Goal: Navigation & Orientation: Find specific page/section

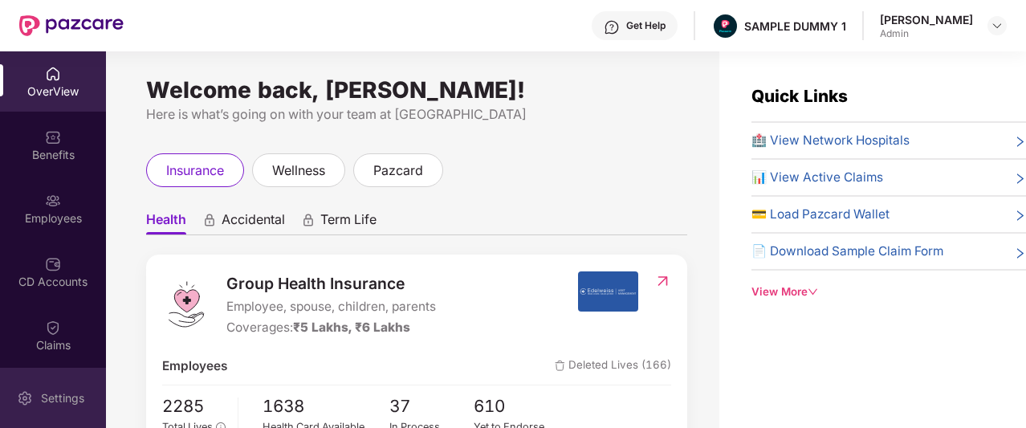
click at [20, 408] on div "Settings" at bounding box center [53, 398] width 106 height 60
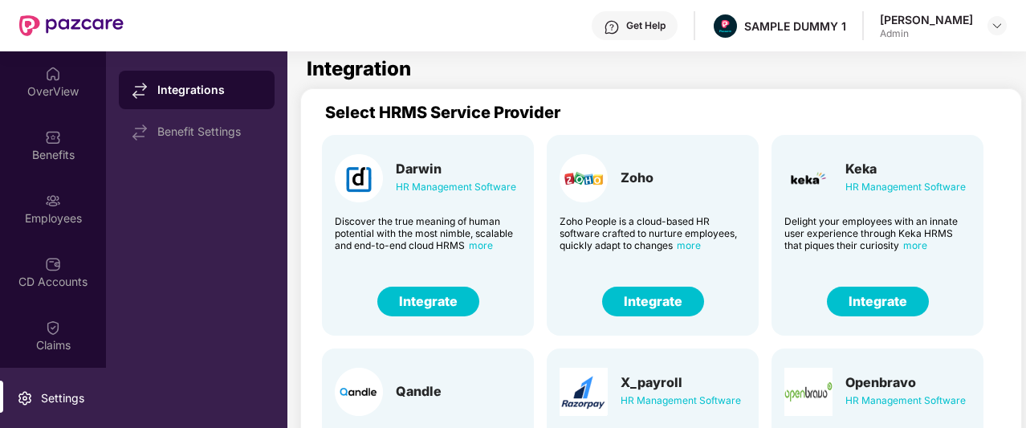
click at [873, 297] on button "Integrate" at bounding box center [878, 301] width 102 height 30
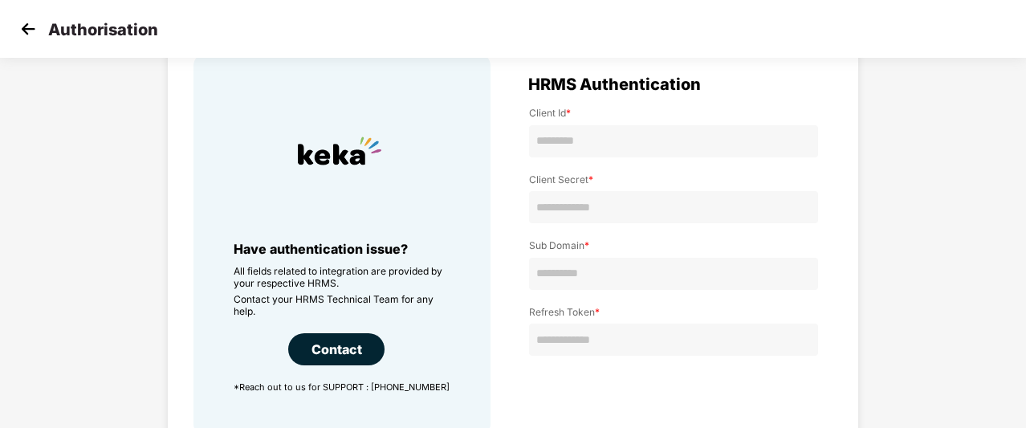
scroll to position [67, 0]
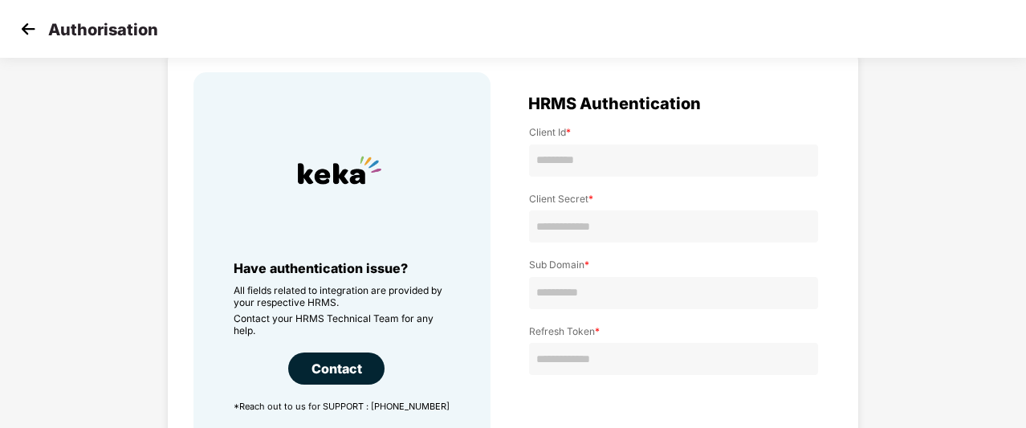
click at [33, 28] on img at bounding box center [28, 29] width 24 height 24
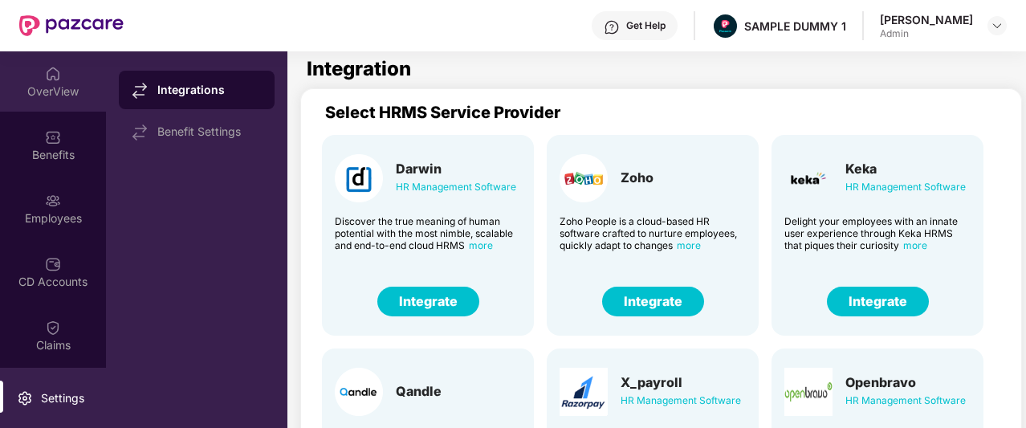
click at [23, 65] on div "OverView" at bounding box center [53, 81] width 106 height 60
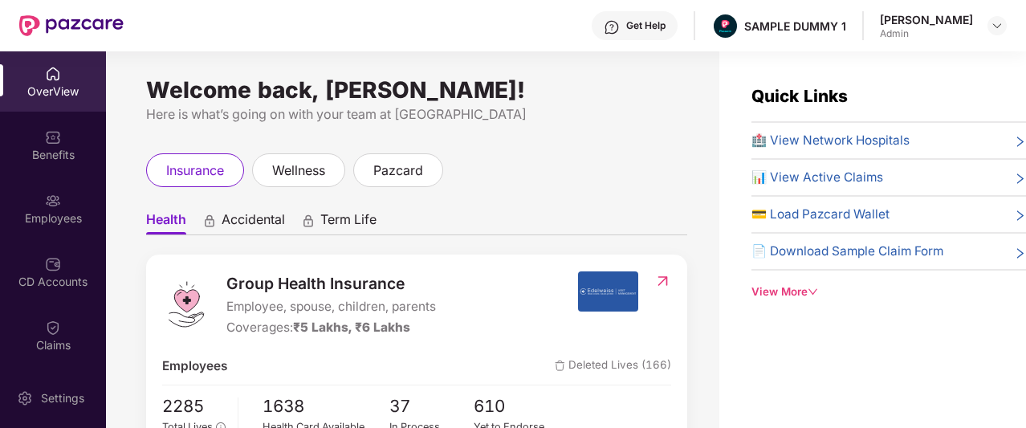
click at [488, 224] on ul "Health Accidental Term Life" at bounding box center [416, 219] width 541 height 32
click at [792, 288] on div "View More" at bounding box center [888, 291] width 274 height 17
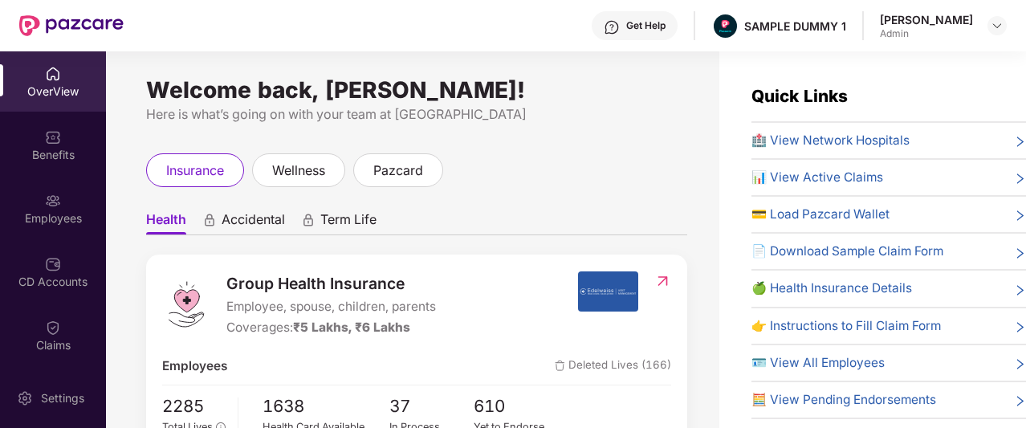
click at [646, 29] on div "Get Help" at bounding box center [634, 25] width 86 height 29
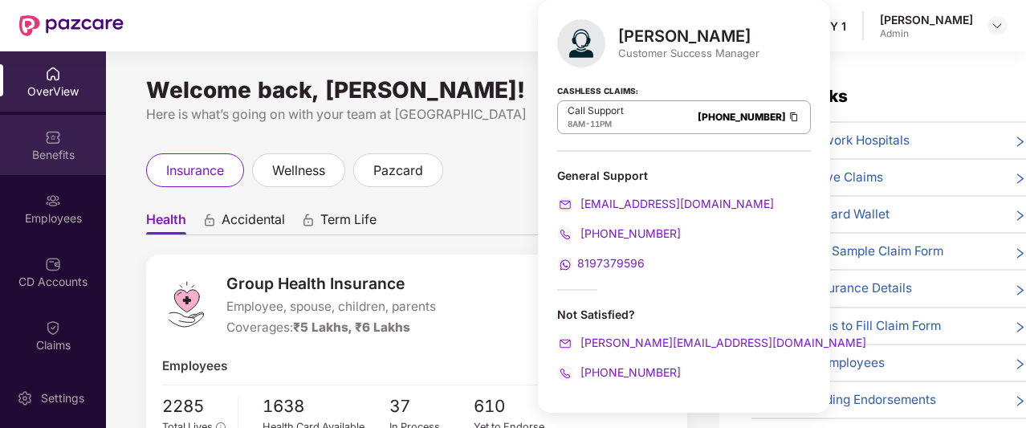
click at [49, 155] on div "Benefits" at bounding box center [53, 155] width 106 height 16
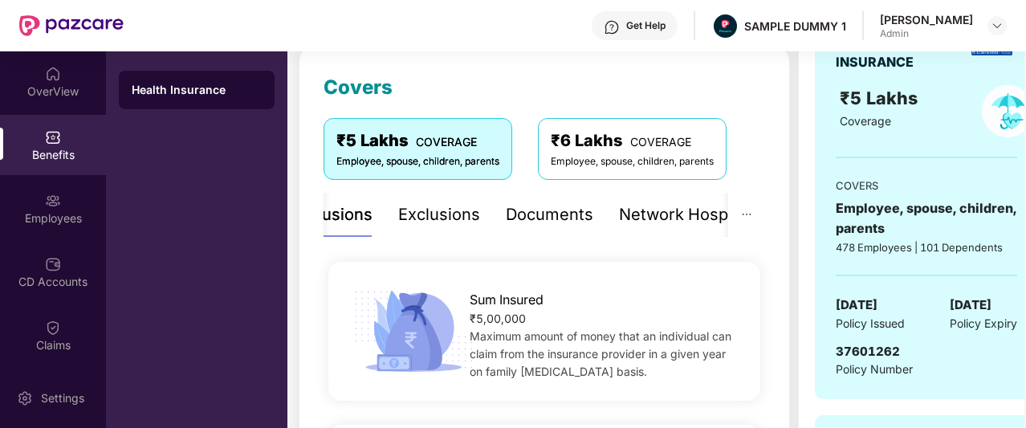
scroll to position [225, 0]
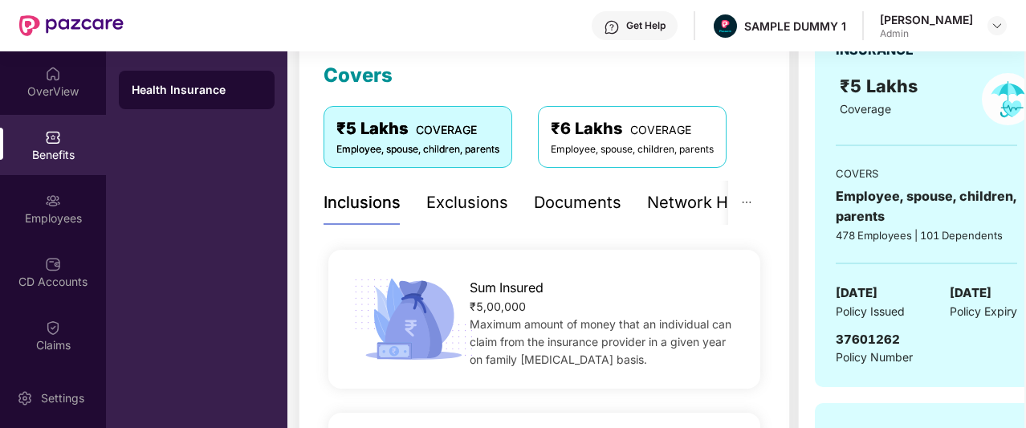
click at [451, 207] on div "Exclusions" at bounding box center [467, 202] width 82 height 25
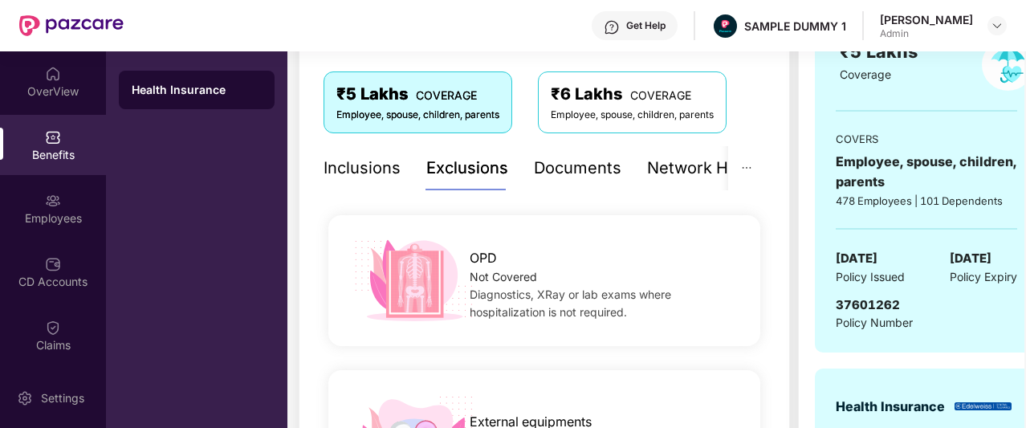
scroll to position [282, 0]
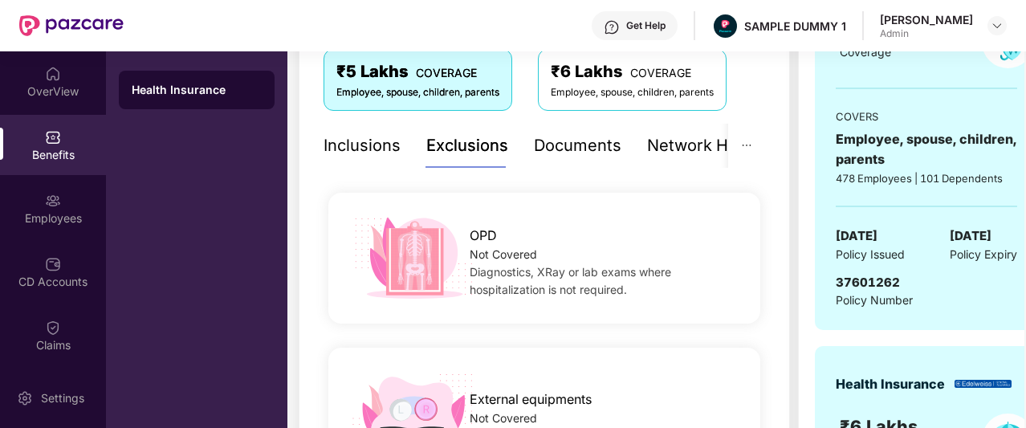
click at [575, 154] on div "Documents" at bounding box center [577, 145] width 87 height 25
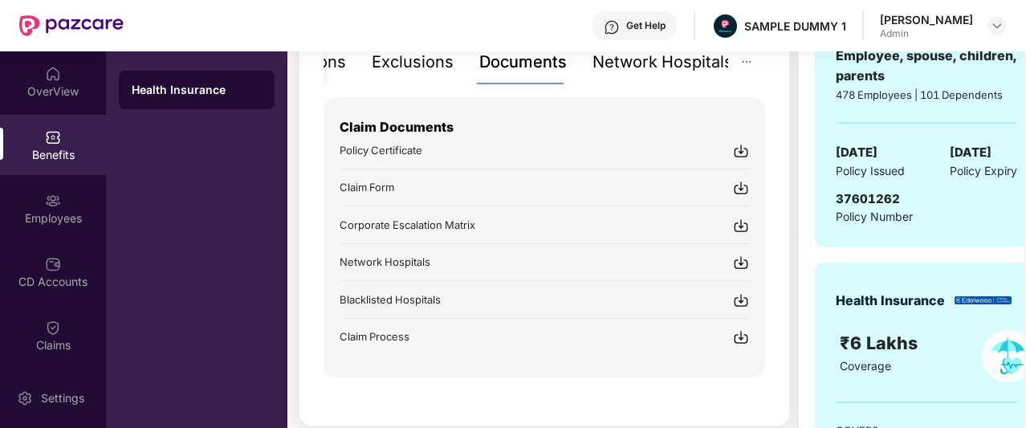
scroll to position [366, 0]
click at [682, 67] on div "Network Hospitals" at bounding box center [662, 61] width 140 height 25
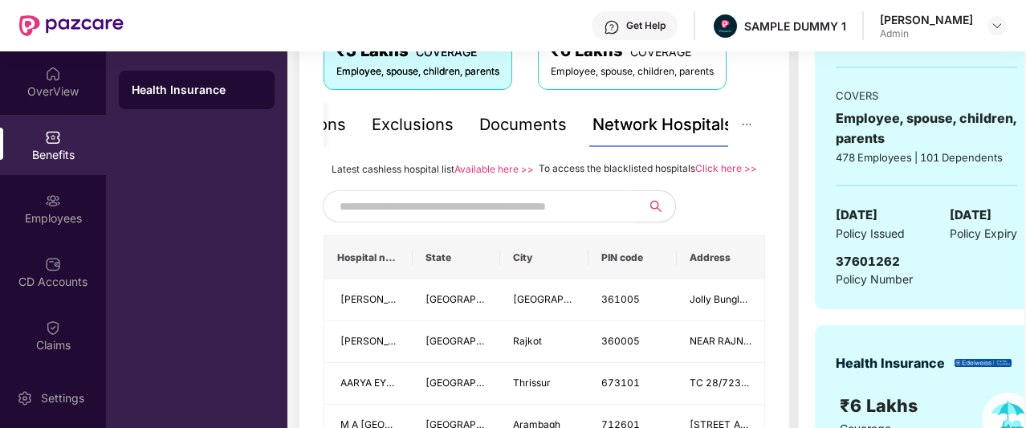
scroll to position [302, 0]
click at [530, 219] on input "text" at bounding box center [476, 207] width 274 height 24
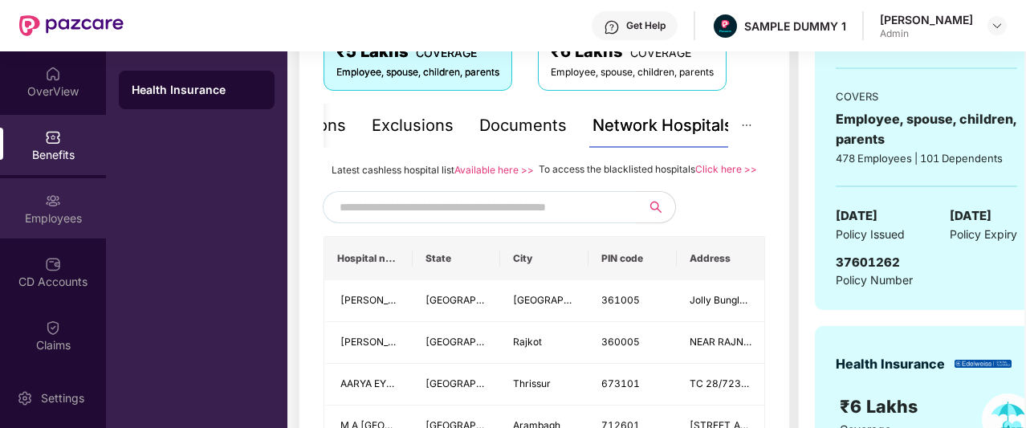
click at [20, 219] on div "Employees" at bounding box center [53, 218] width 106 height 16
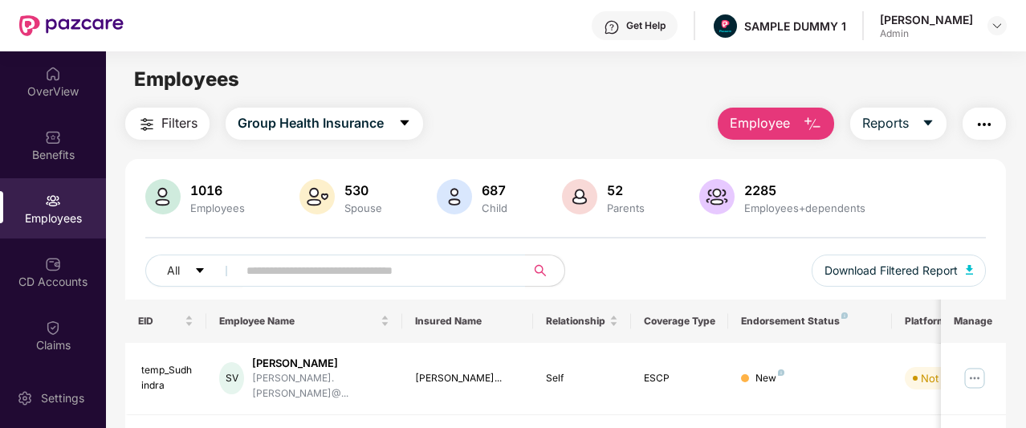
click at [807, 116] on img "button" at bounding box center [812, 124] width 19 height 19
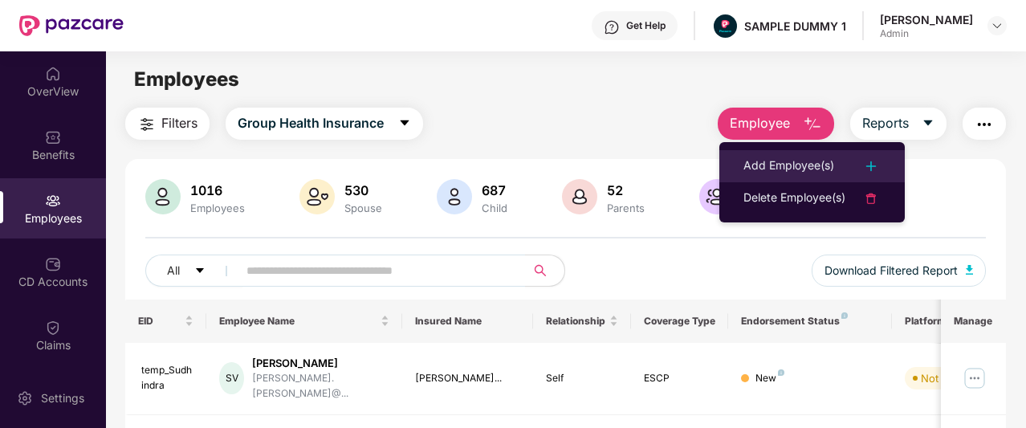
click at [783, 168] on div "Add Employee(s)" at bounding box center [788, 165] width 91 height 19
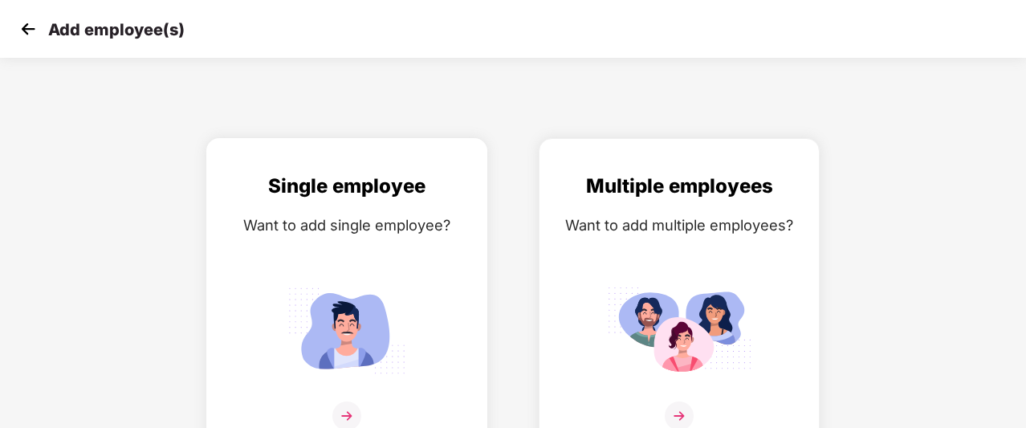
scroll to position [26, 0]
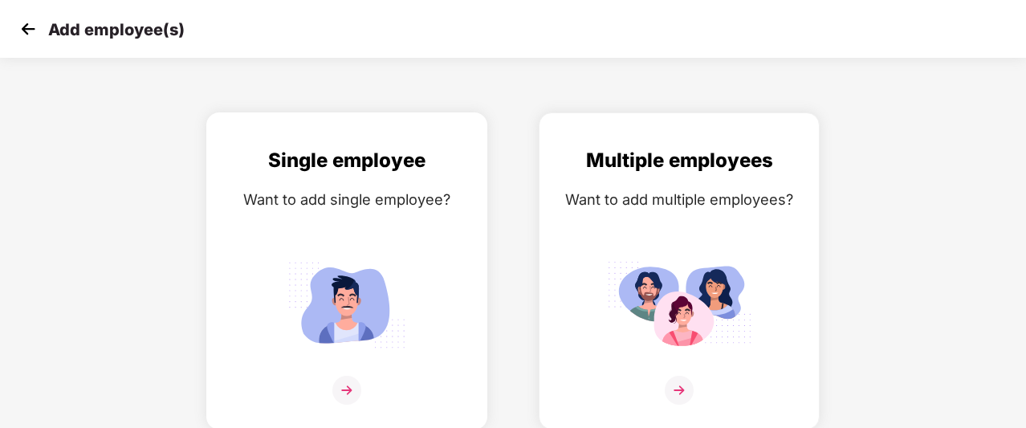
click at [360, 347] on img at bounding box center [346, 304] width 144 height 100
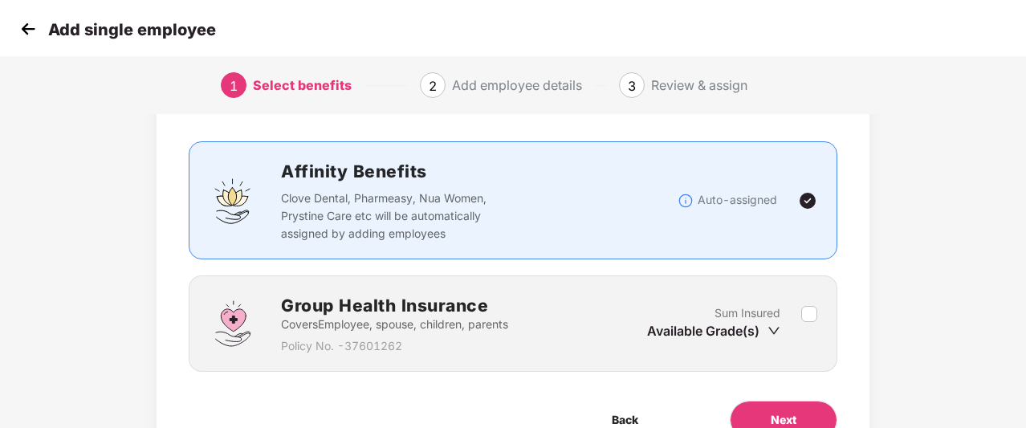
scroll to position [144, 0]
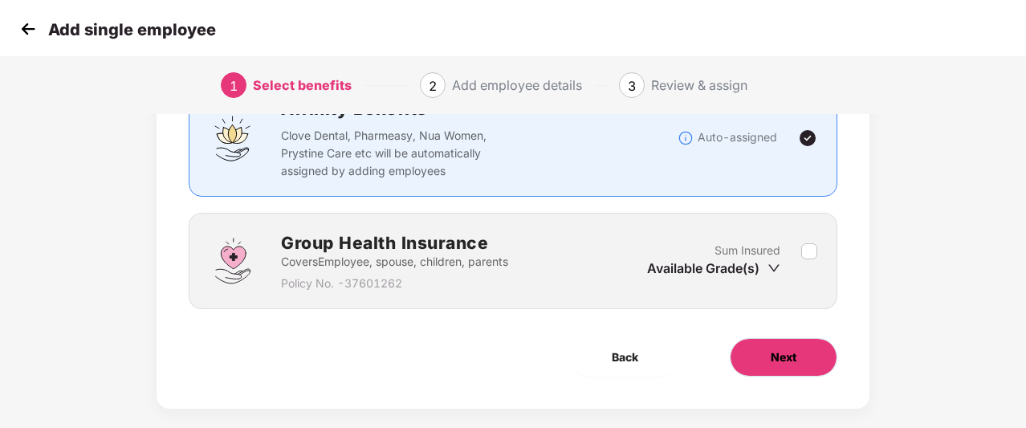
click at [770, 355] on span "Next" at bounding box center [783, 357] width 26 height 18
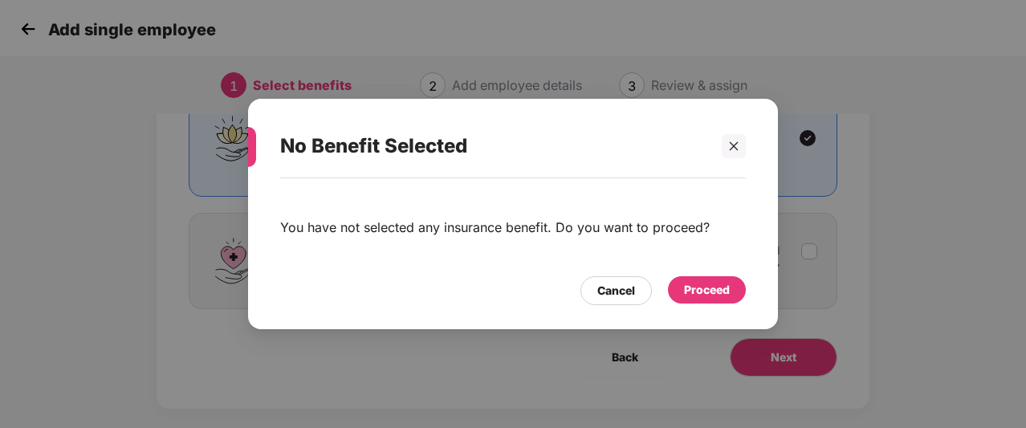
click at [687, 288] on div "Proceed" at bounding box center [707, 290] width 46 height 18
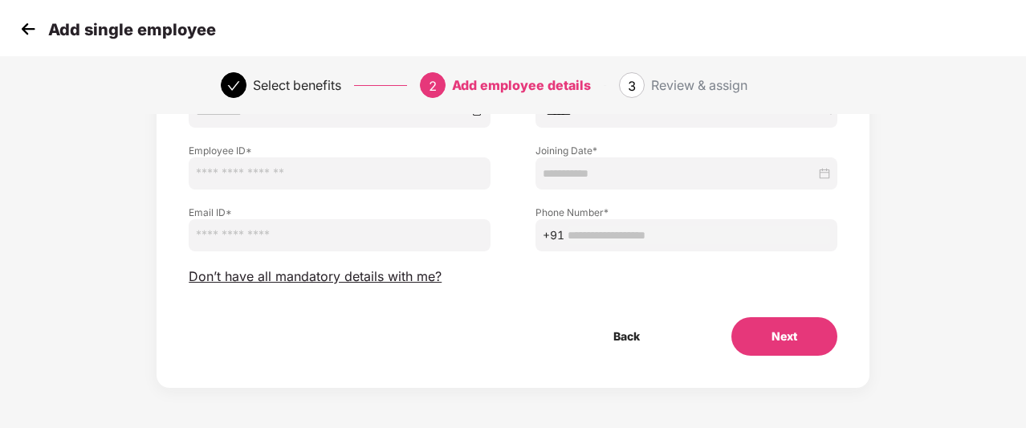
scroll to position [136, 0]
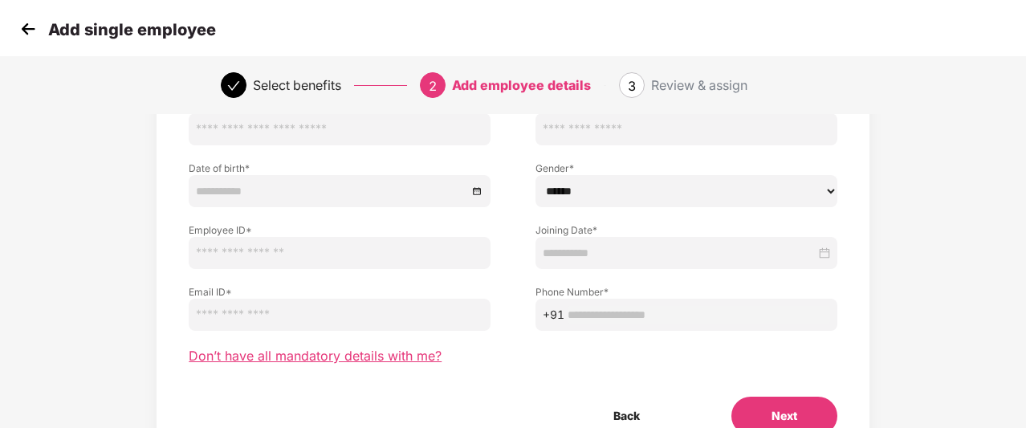
click at [406, 362] on span "Don’t have all mandatory details with me?" at bounding box center [315, 355] width 253 height 17
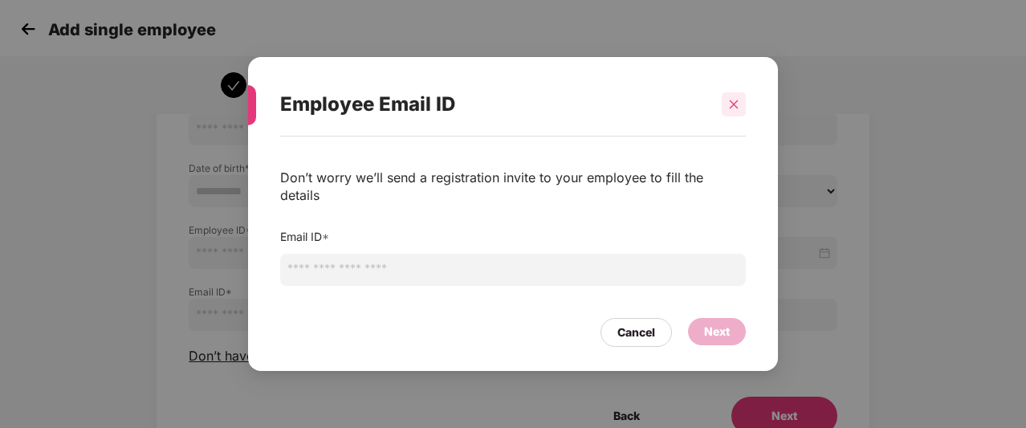
click at [732, 116] on div at bounding box center [733, 104] width 24 height 24
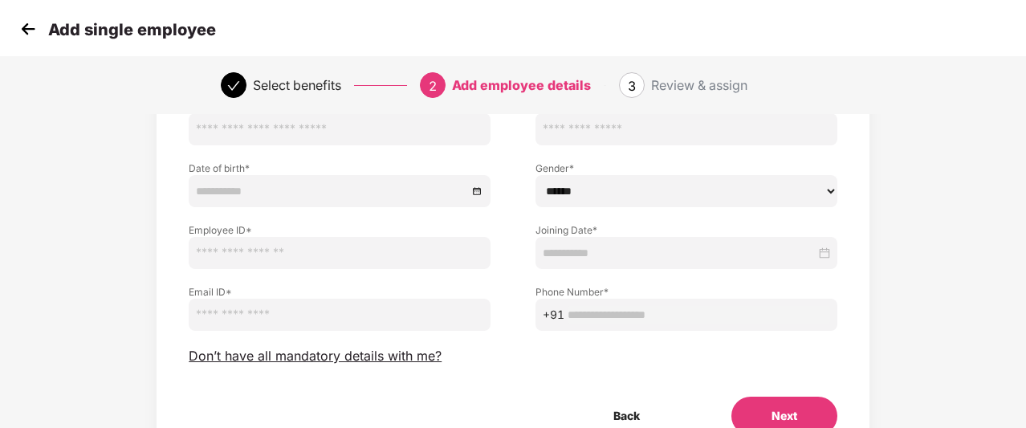
scroll to position [215, 0]
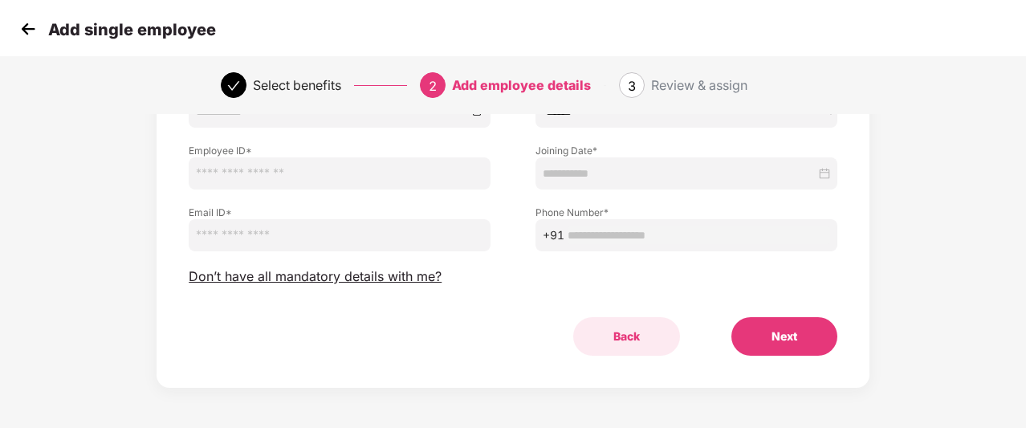
click at [635, 342] on button "Back" at bounding box center [626, 336] width 107 height 39
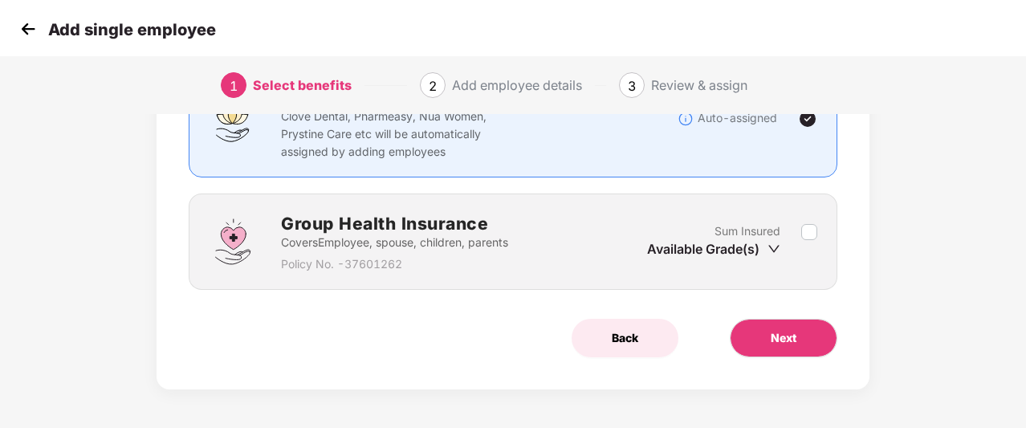
click at [603, 327] on button "Back" at bounding box center [624, 338] width 107 height 39
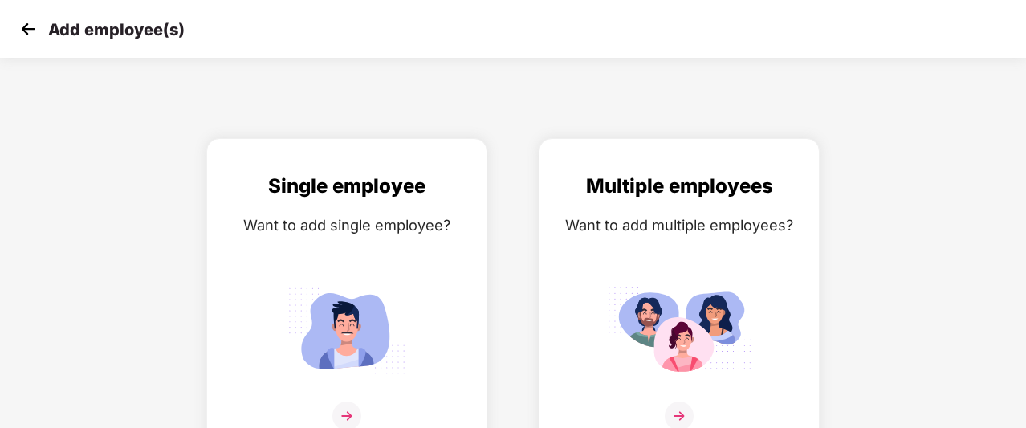
click at [26, 29] on img at bounding box center [28, 29] width 24 height 24
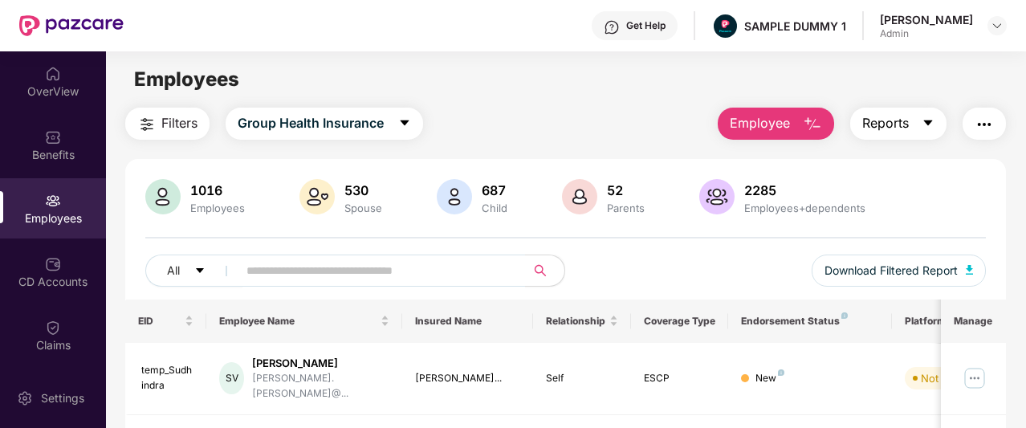
click at [907, 122] on span "Reports" at bounding box center [885, 123] width 47 height 20
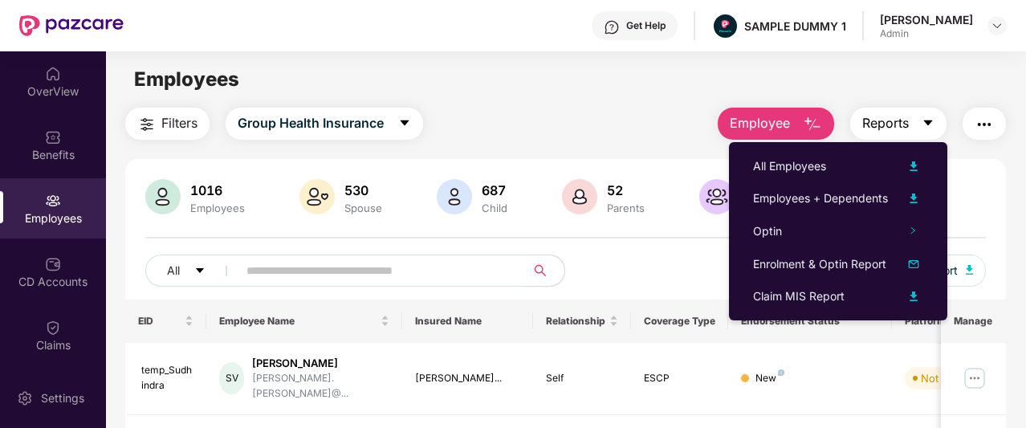
click at [908, 128] on span "Reports" at bounding box center [885, 123] width 47 height 20
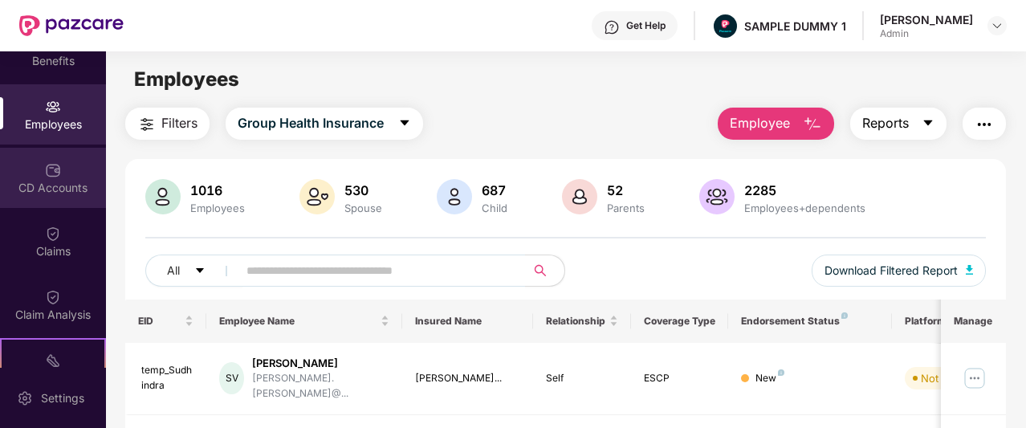
scroll to position [95, 0]
click at [45, 170] on img at bounding box center [53, 169] width 16 height 16
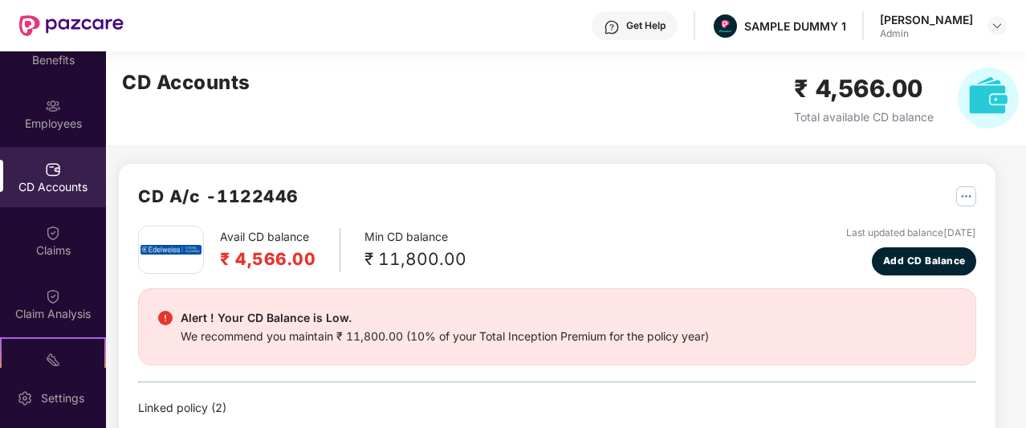
scroll to position [62, 0]
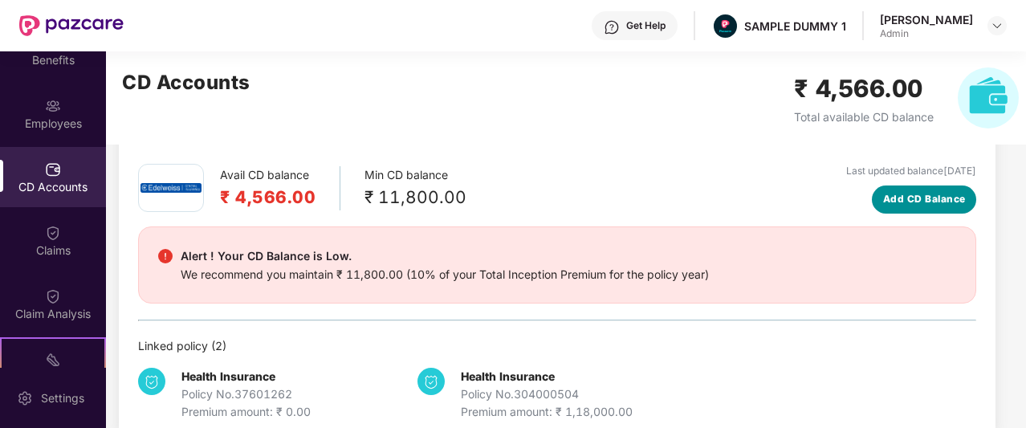
click at [906, 195] on span "Add CD Balance" at bounding box center [924, 199] width 83 height 15
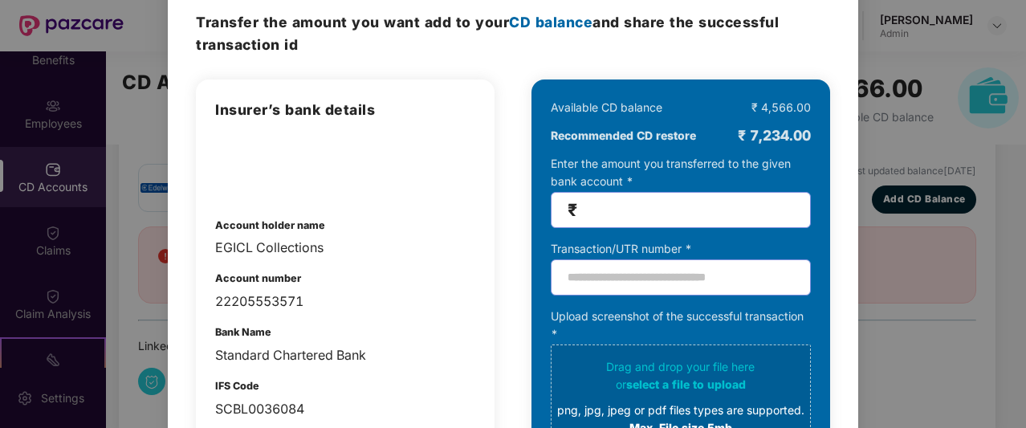
scroll to position [0, 0]
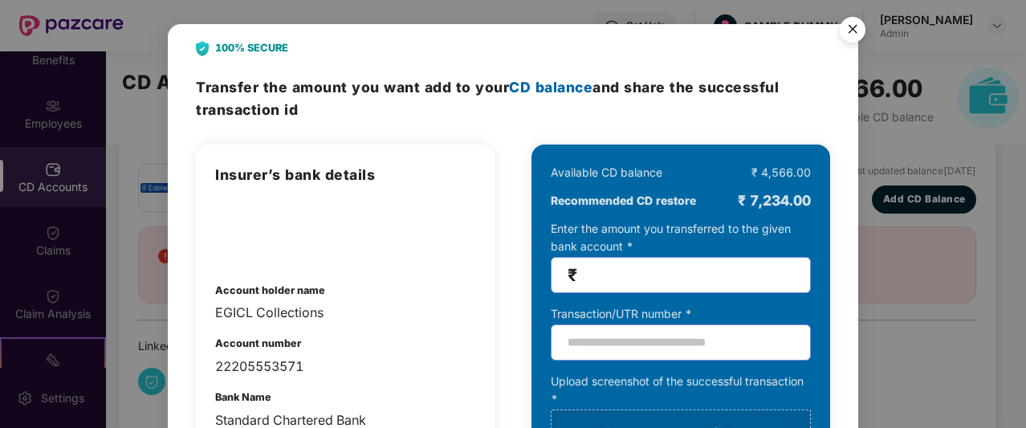
click at [853, 28] on img "Close" at bounding box center [852, 32] width 45 height 45
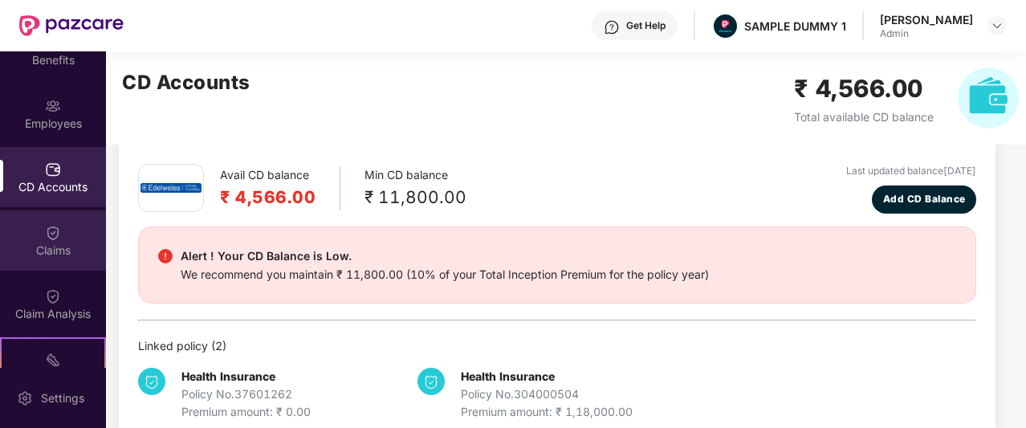
click at [34, 253] on div "Claims" at bounding box center [53, 250] width 106 height 16
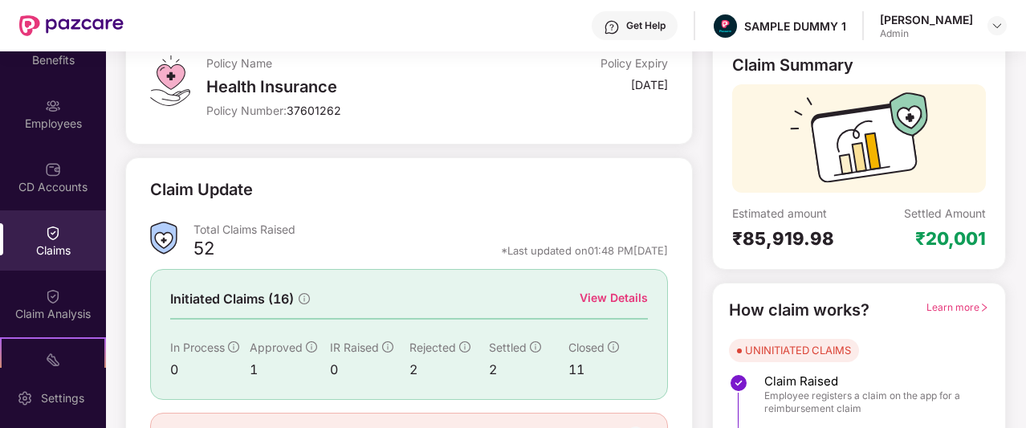
scroll to position [153, 0]
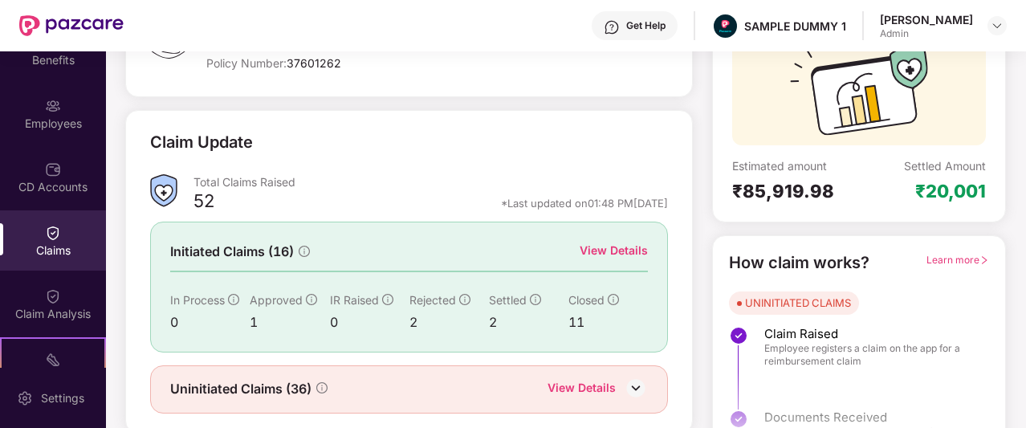
click at [608, 251] on div "View Details" at bounding box center [613, 251] width 68 height 18
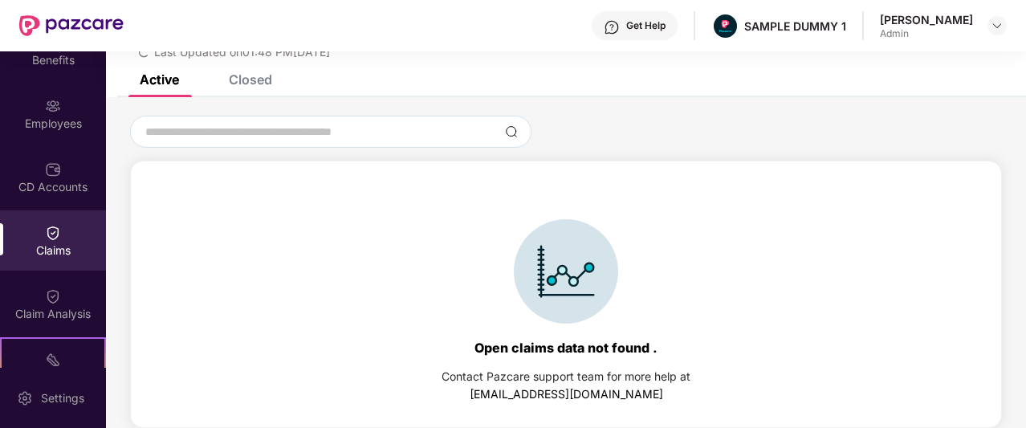
scroll to position [69, 0]
click at [265, 84] on div "Closed" at bounding box center [250, 79] width 43 height 16
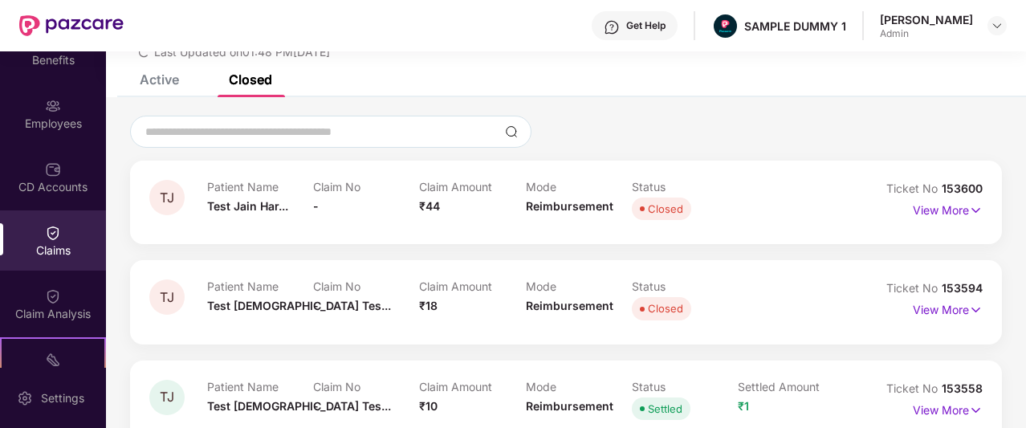
click at [45, 245] on div "Claims" at bounding box center [53, 250] width 106 height 16
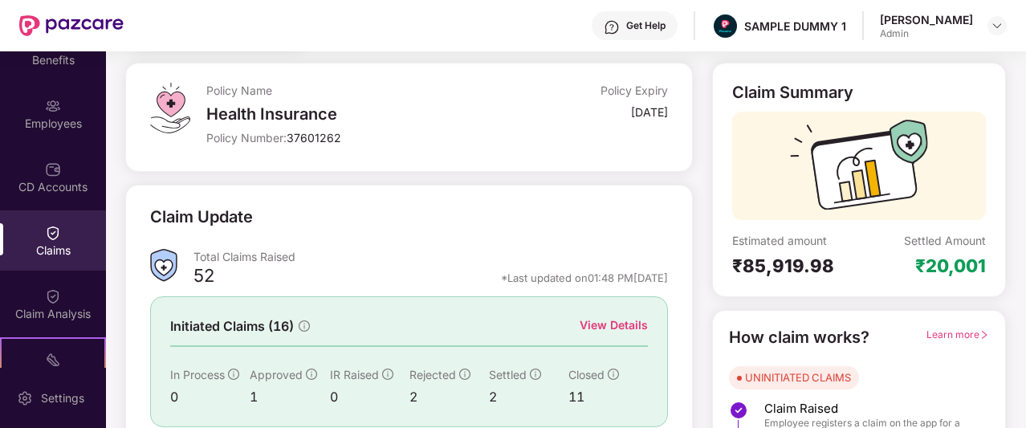
scroll to position [77, 0]
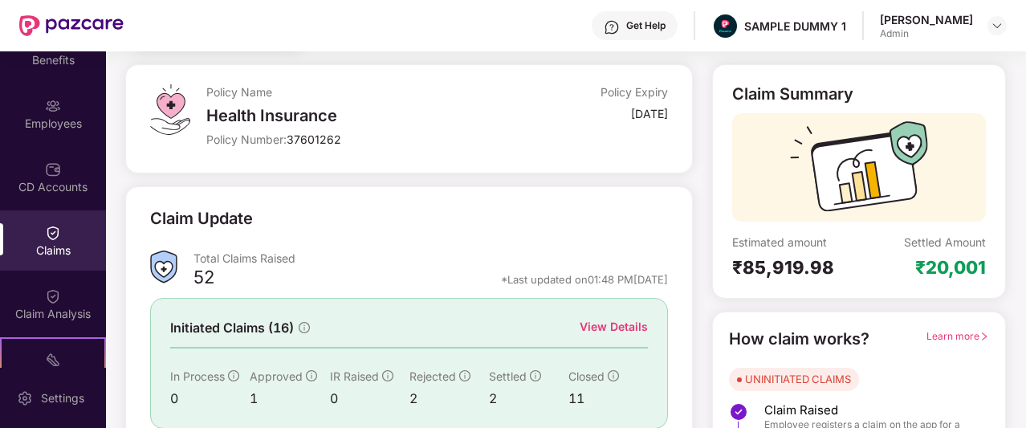
click at [660, 33] on div "Get Help" at bounding box center [634, 25] width 86 height 29
click at [521, 91] on div "Policy Name Health Insurance Policy Number: 37601262 Policy Expiry [DATE]" at bounding box center [436, 118] width 461 height 69
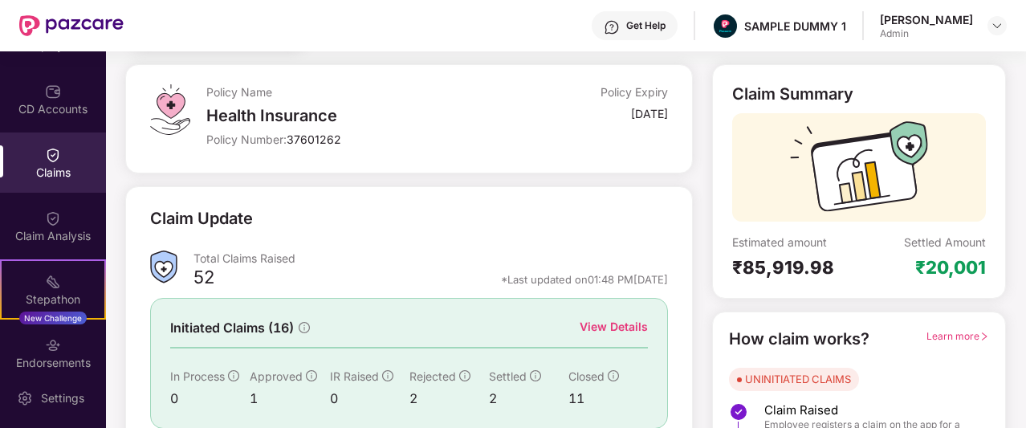
scroll to position [173, 0]
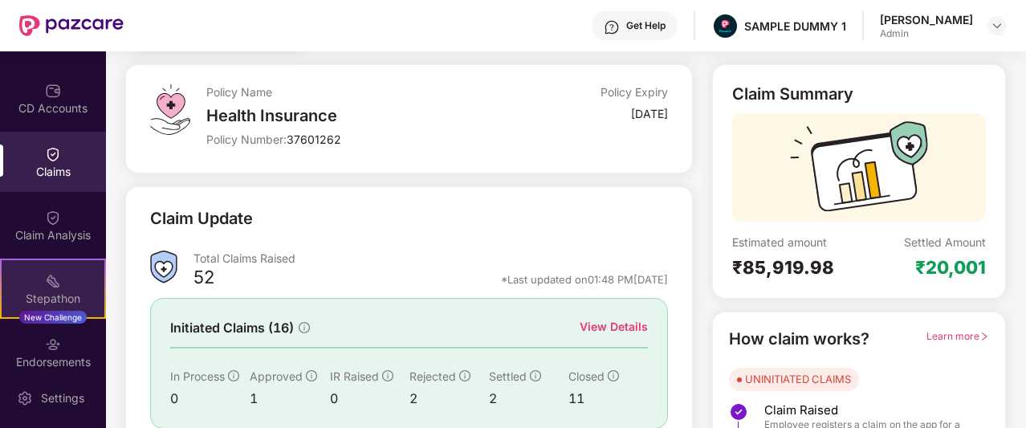
click at [39, 283] on div "Stepathon New Challenge" at bounding box center [53, 288] width 106 height 60
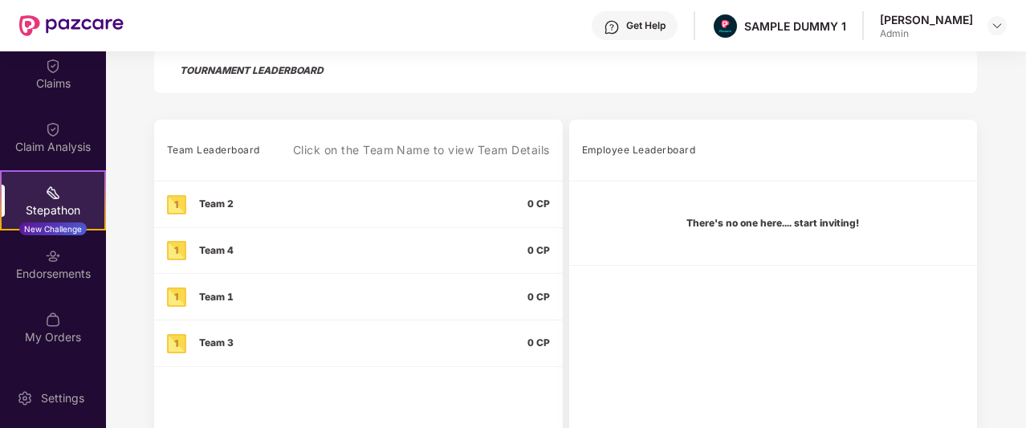
scroll to position [262, 0]
click at [40, 262] on div "Endorsements" at bounding box center [53, 263] width 106 height 60
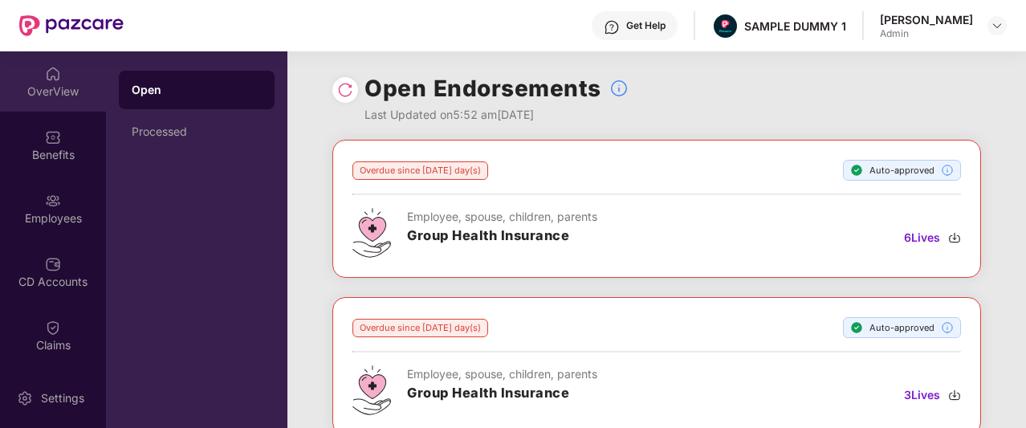
click at [51, 102] on div "OverView" at bounding box center [53, 81] width 106 height 60
